Goal: Information Seeking & Learning: Compare options

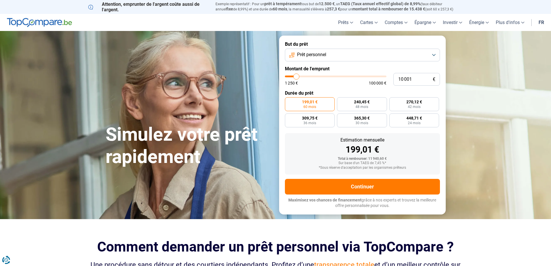
click at [353, 53] on button "Prêt personnel" at bounding box center [362, 55] width 155 height 13
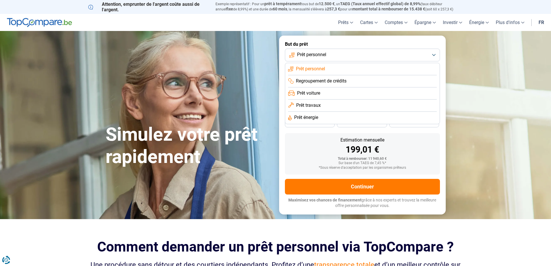
click at [353, 53] on button "Prêt personnel" at bounding box center [362, 55] width 155 height 13
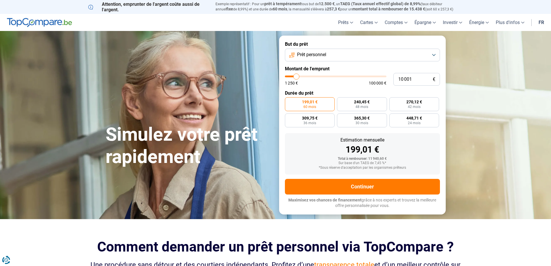
type input "10 250"
type input "10250"
type input "13 250"
type input "13250"
type input "16 000"
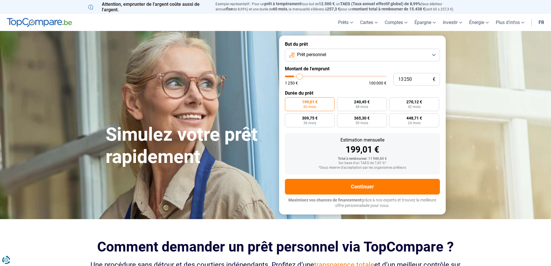
type input "16000"
type input "19 000"
type input "19000"
type input "21 750"
type input "21750"
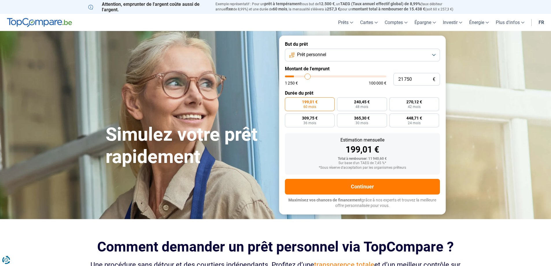
type input "24 250"
type input "24250"
type input "25 750"
type input "25750"
type input "27 500"
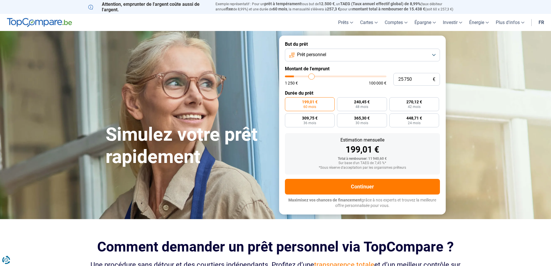
type input "27500"
type input "28 750"
type input "28750"
type input "30 750"
type input "30750"
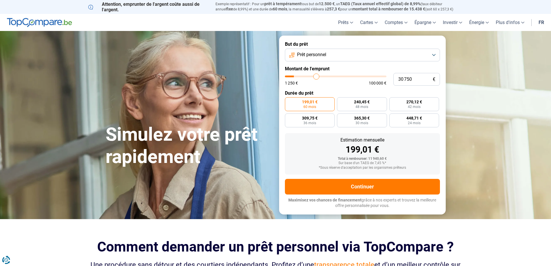
type input "33 750"
type input "33750"
type input "37 250"
type input "37250"
type input "41 500"
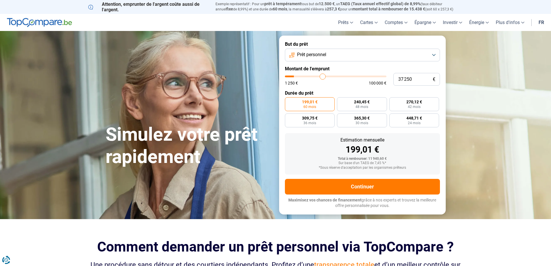
type input "41500"
type input "47 250"
type input "47250"
type input "49 500"
type input "49500"
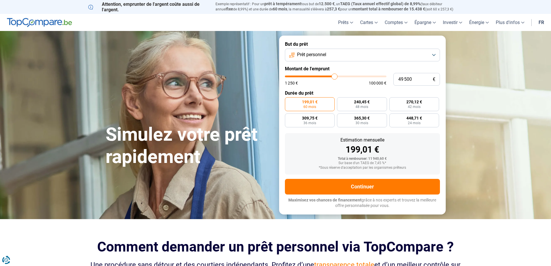
type input "51 250"
type input "51250"
type input "52 750"
type input "52750"
type input "54 000"
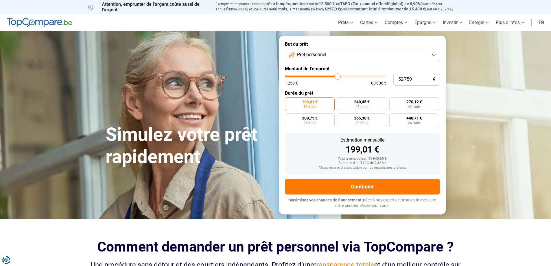
type input "54000"
type input "54 750"
type input "54750"
type input "56 000"
type input "56000"
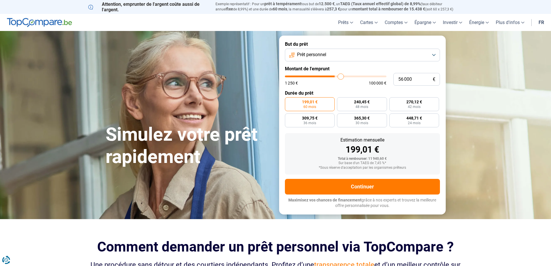
type input "57 750"
type input "57750"
type input "58 750"
type input "58750"
type input "60 000"
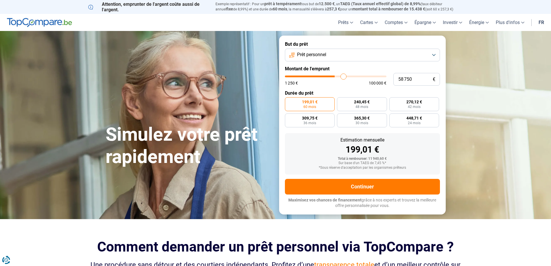
type input "60000"
type input "61 500"
type input "61500"
type input "62 000"
type input "62000"
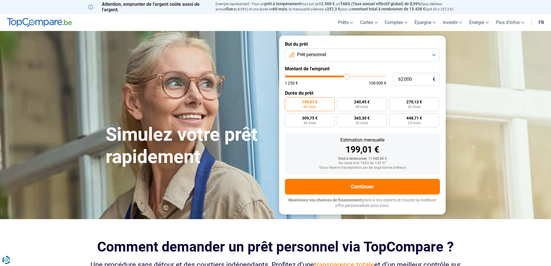
type input "63 000"
type input "63000"
type input "64 250"
type input "64250"
type input "64 750"
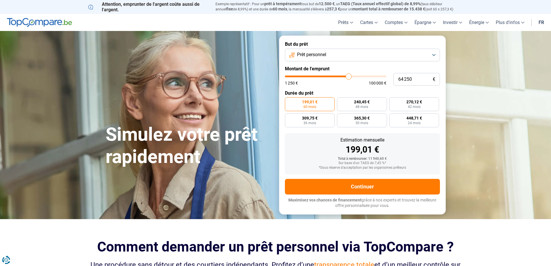
type input "64750"
type input "64 500"
type input "64500"
type input "63 250"
type input "63250"
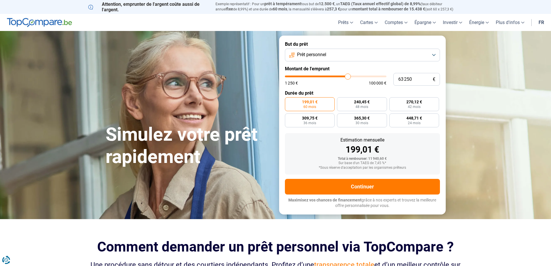
type input "63 000"
drag, startPoint x: 296, startPoint y: 75, endPoint x: 347, endPoint y: 78, distance: 51.0
type input "63000"
click at [347, 77] on input "range" at bounding box center [335, 76] width 101 height 2
radio input "false"
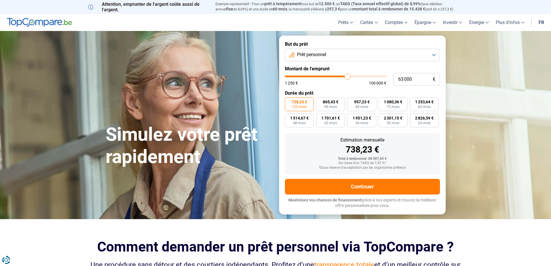
type input "61 500"
type input "61500"
type input "60 500"
type input "60500"
type input "60 250"
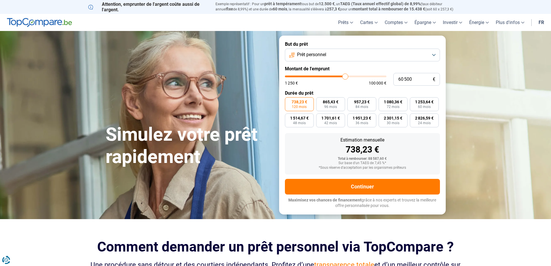
type input "60250"
type input "60 000"
type input "60000"
type input "59 250"
type input "59250"
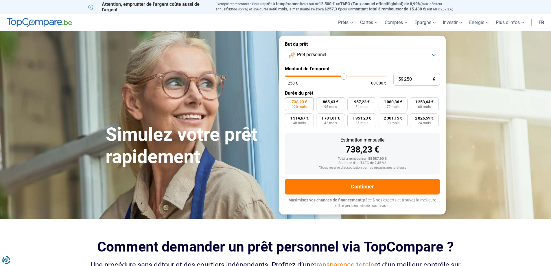
type input "58 750"
type input "58750"
type input "57 750"
type input "57750"
type input "57 500"
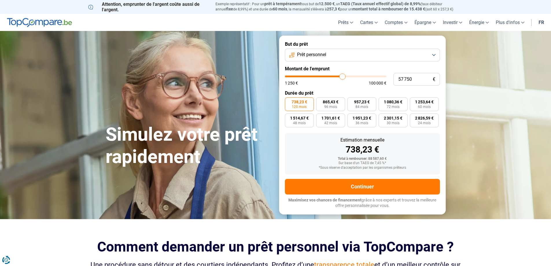
type input "57500"
type input "56 500"
type input "56500"
type input "55 750"
type input "55750"
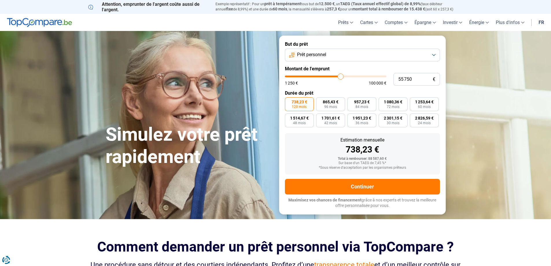
type input "55 500"
type input "55500"
type input "55 000"
type input "55000"
type input "54 000"
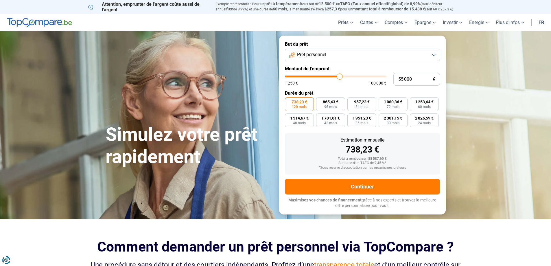
type input "54000"
type input "53 500"
type input "53500"
type input "52 750"
type input "52750"
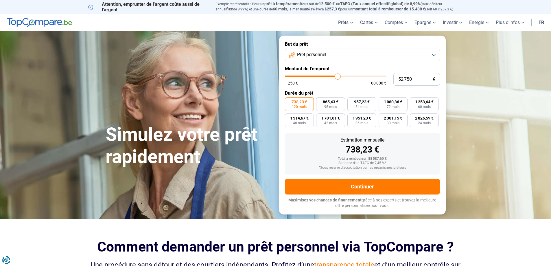
type input "52 500"
type input "52500"
type input "52 000"
type input "52000"
type input "51 750"
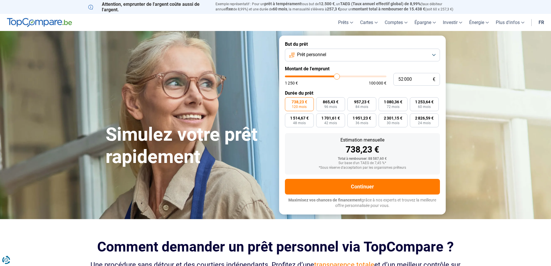
type input "51750"
type input "51 500"
type input "51500"
type input "51 000"
type input "51000"
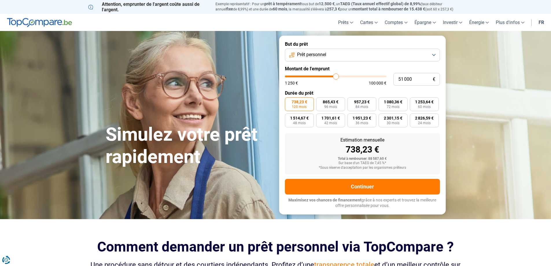
type input "50 500"
type input "50500"
type input "50 250"
type input "50250"
type input "50 000"
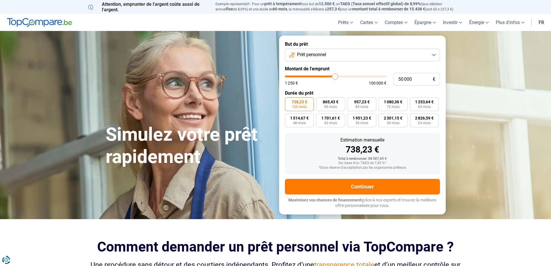
drag, startPoint x: 346, startPoint y: 76, endPoint x: 335, endPoint y: 76, distance: 11.0
type input "50000"
click at [335, 76] on input "range" at bounding box center [335, 76] width 101 height 2
click at [433, 54] on button "Prêt personnel" at bounding box center [362, 55] width 155 height 13
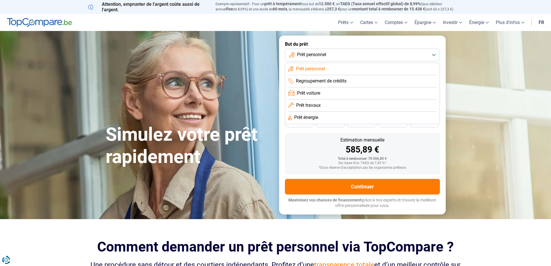
click at [315, 105] on span "Prêt travaux" at bounding box center [308, 105] width 25 height 6
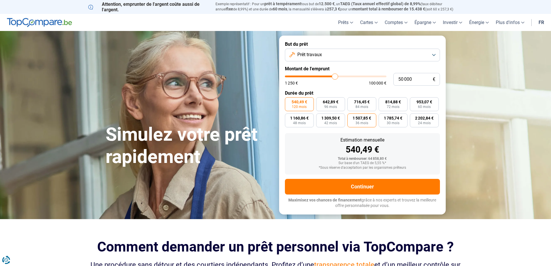
click at [366, 120] on label "1 507,85 € 36 mois" at bounding box center [361, 120] width 29 height 14
click at [351, 117] on input "1 507,85 € 36 mois" at bounding box center [349, 115] width 4 height 4
radio input "true"
click at [305, 119] on span "1 160,86 €" at bounding box center [299, 118] width 19 height 4
click at [289, 117] on input "1 160,86 € 48 mois" at bounding box center [287, 115] width 4 height 4
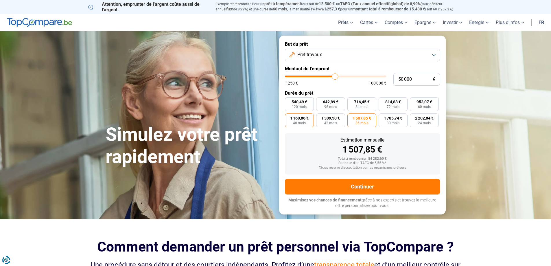
radio input "true"
click at [433, 54] on button "Prêt travaux" at bounding box center [362, 55] width 155 height 13
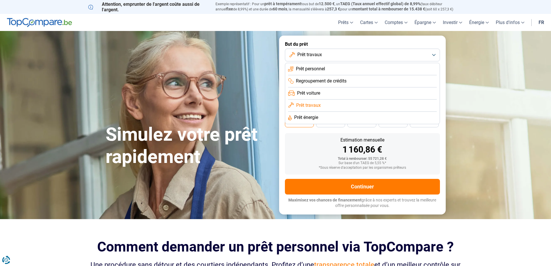
click at [363, 66] on li "Prêt personnel" at bounding box center [362, 69] width 149 height 12
